Goal: Transaction & Acquisition: Purchase product/service

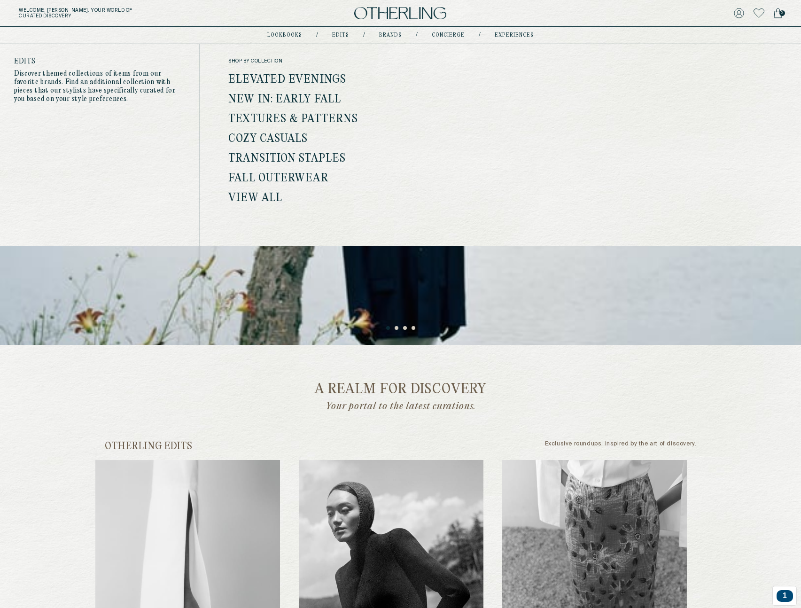
click at [345, 36] on link "Edits" at bounding box center [340, 35] width 17 height 5
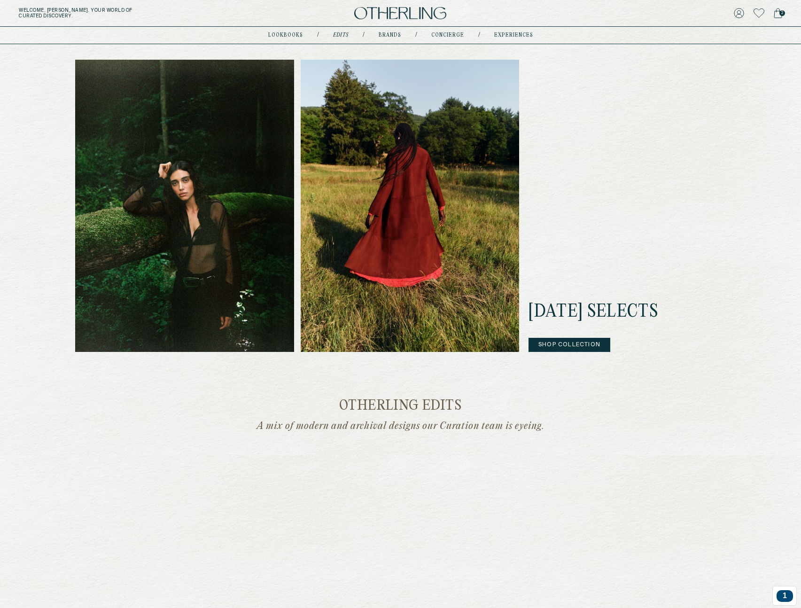
scroll to position [350, 0]
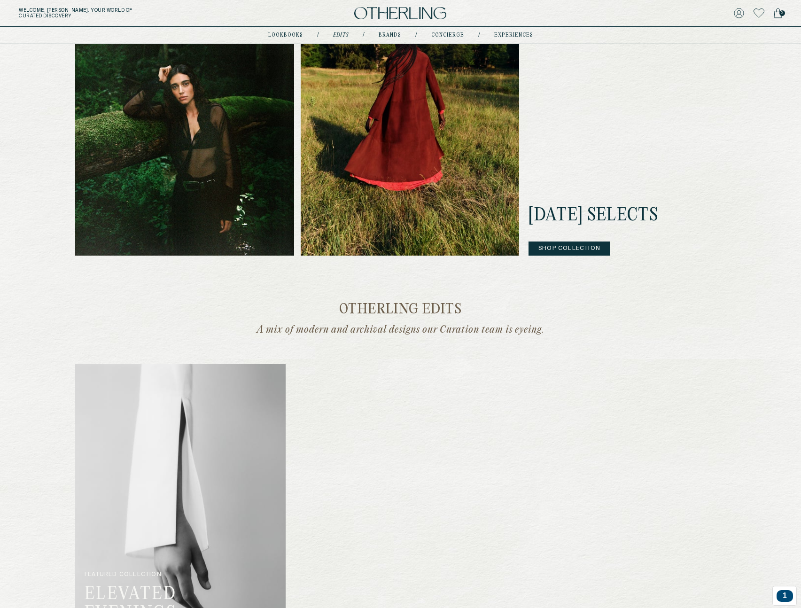
click at [199, 408] on img at bounding box center [180, 508] width 211 height 288
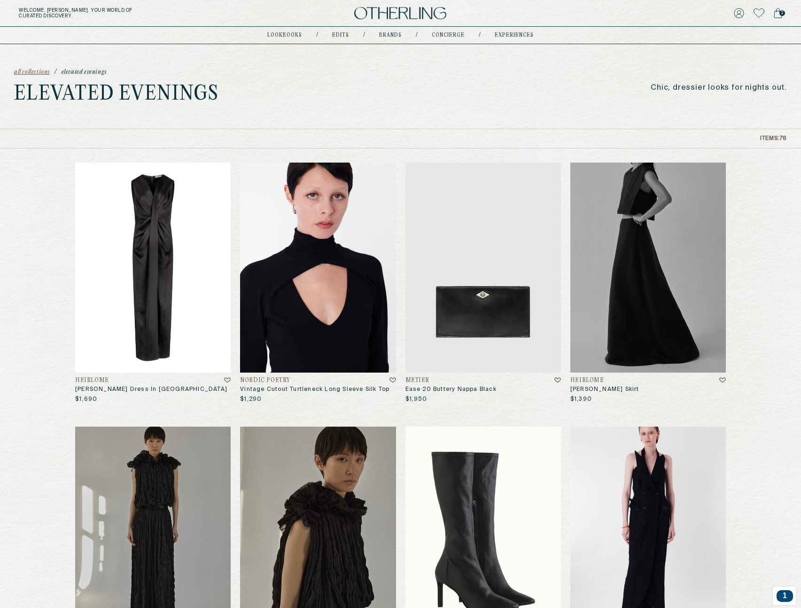
click at [139, 250] on img at bounding box center [153, 268] width 156 height 210
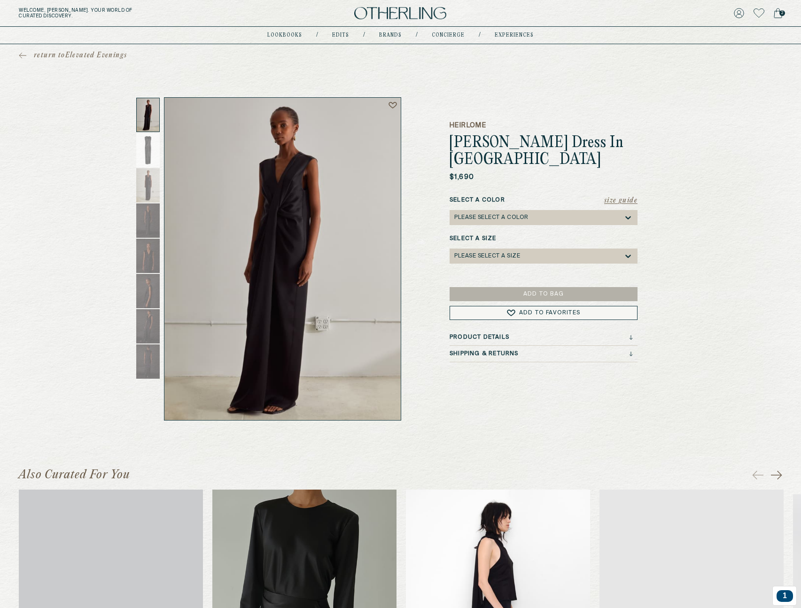
click at [102, 54] on span "return to Elevated Evenings" at bounding box center [80, 55] width 93 height 9
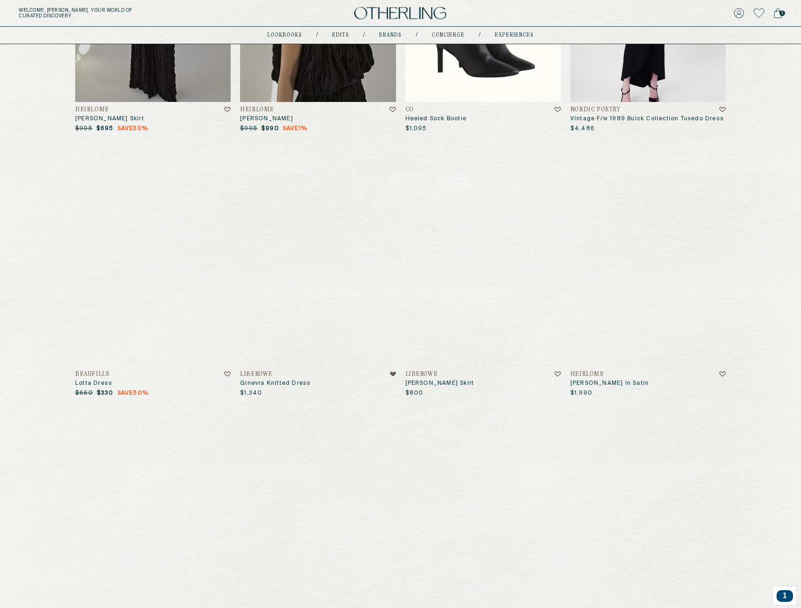
scroll to position [580, 0]
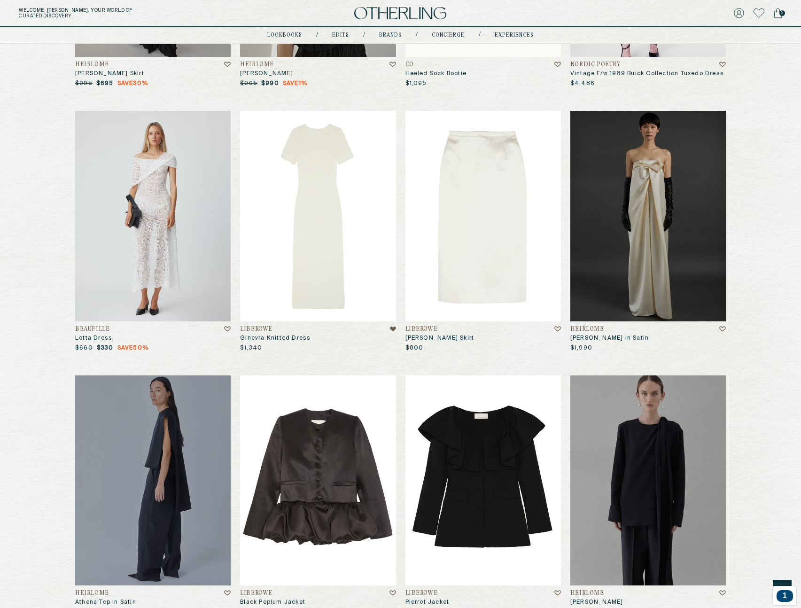
click at [329, 266] on img at bounding box center [318, 216] width 156 height 210
